Goal: Check status

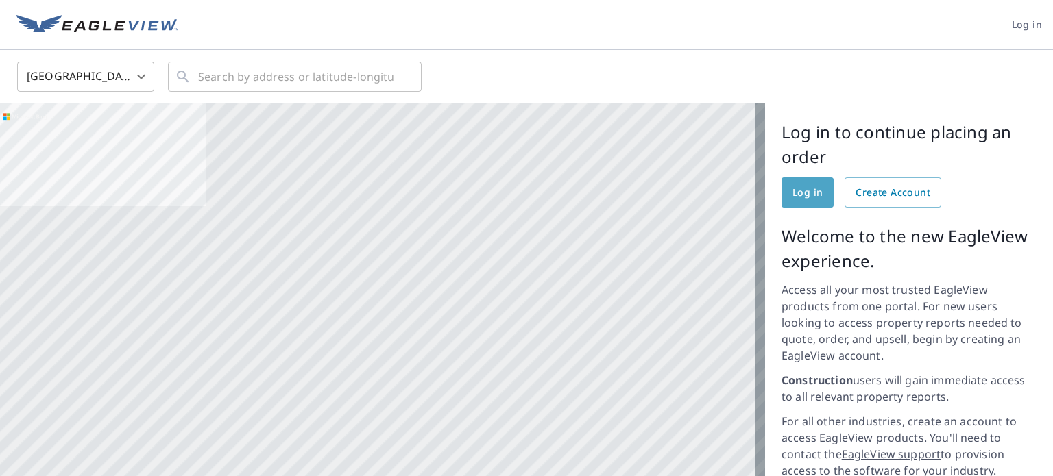
click at [792, 201] on link "Log in" at bounding box center [807, 193] width 52 height 30
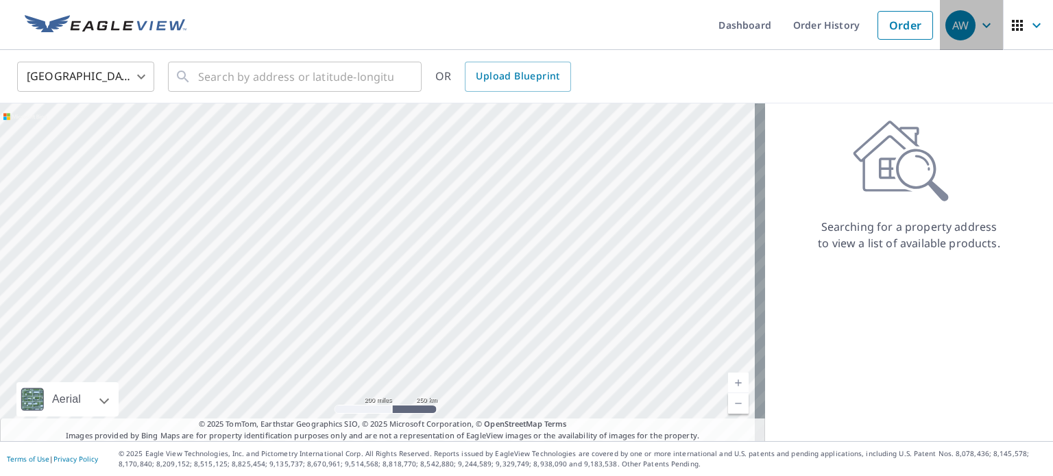
click at [978, 29] on icon "button" at bounding box center [986, 25] width 16 height 16
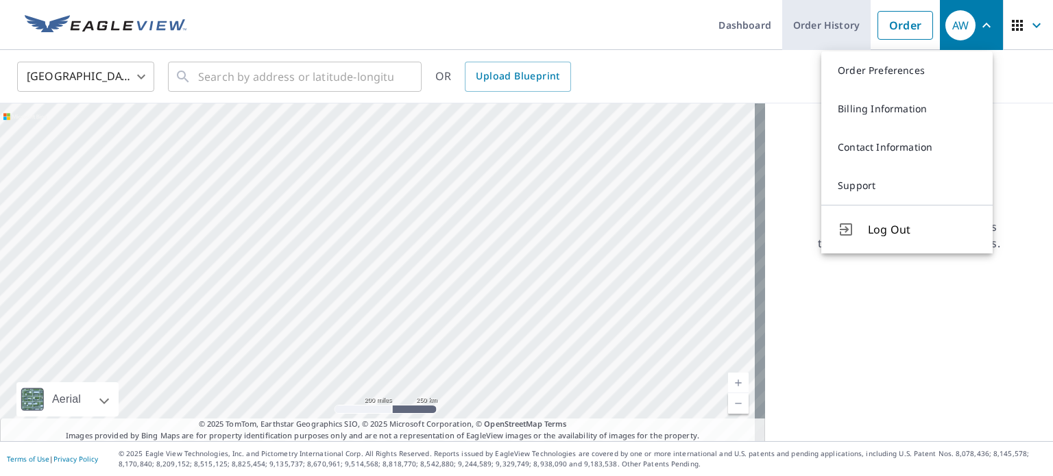
click at [798, 17] on link "Order History" at bounding box center [826, 25] width 88 height 50
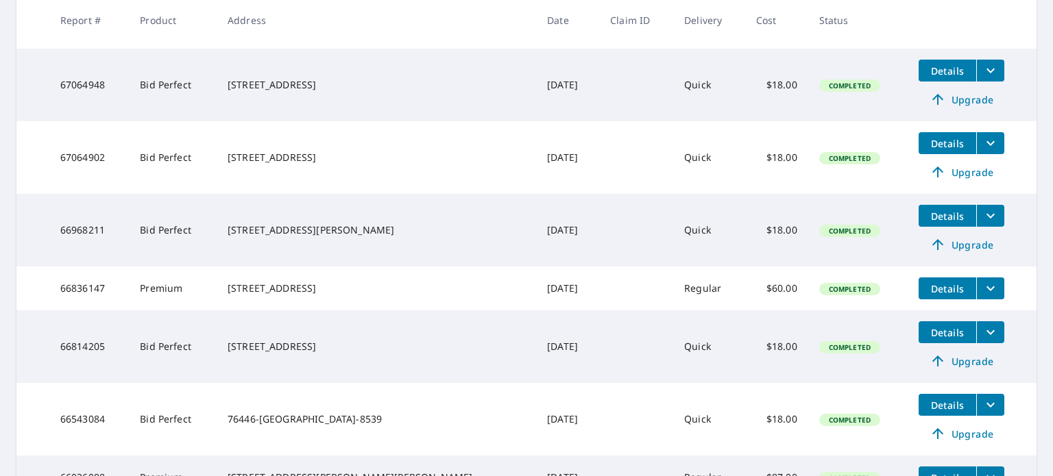
scroll to position [411, 0]
